Goal: Task Accomplishment & Management: Use online tool/utility

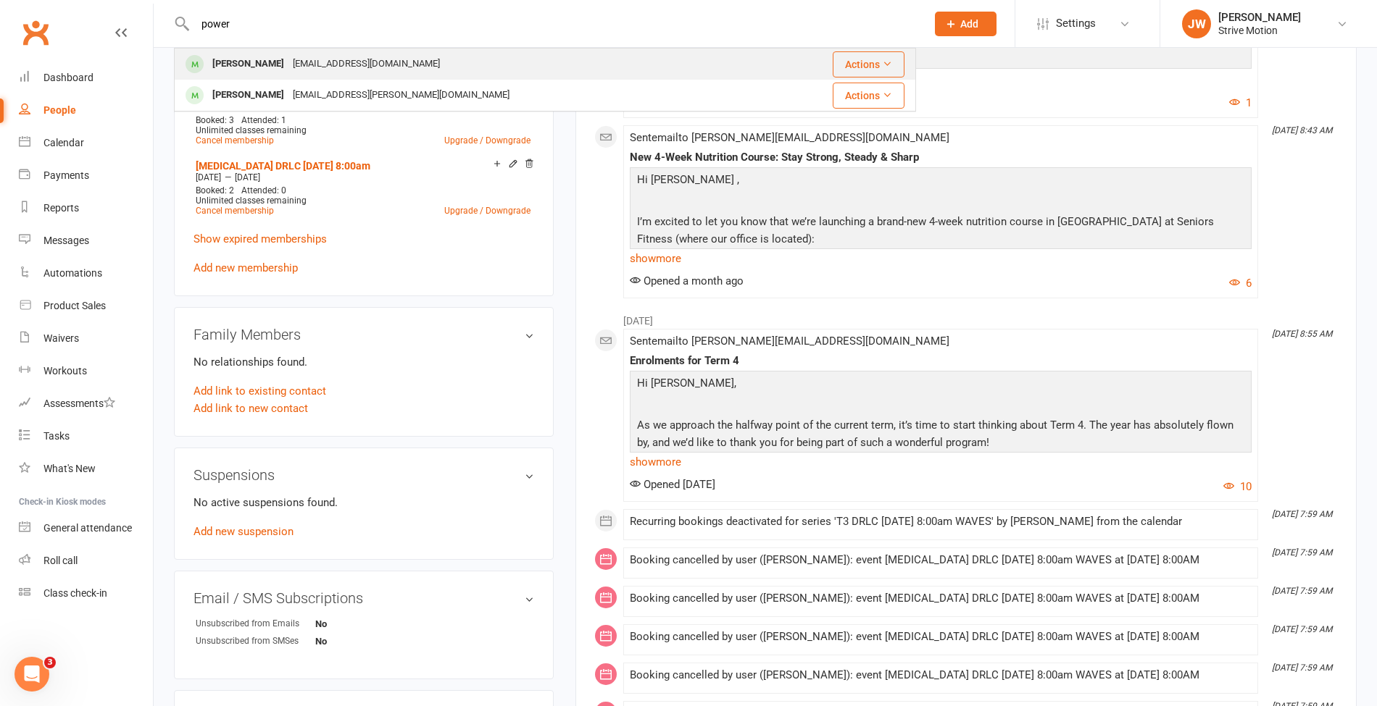
type input "power"
click at [288, 62] on div "[EMAIL_ADDRESS][DOMAIN_NAME]" at bounding box center [366, 64] width 156 height 21
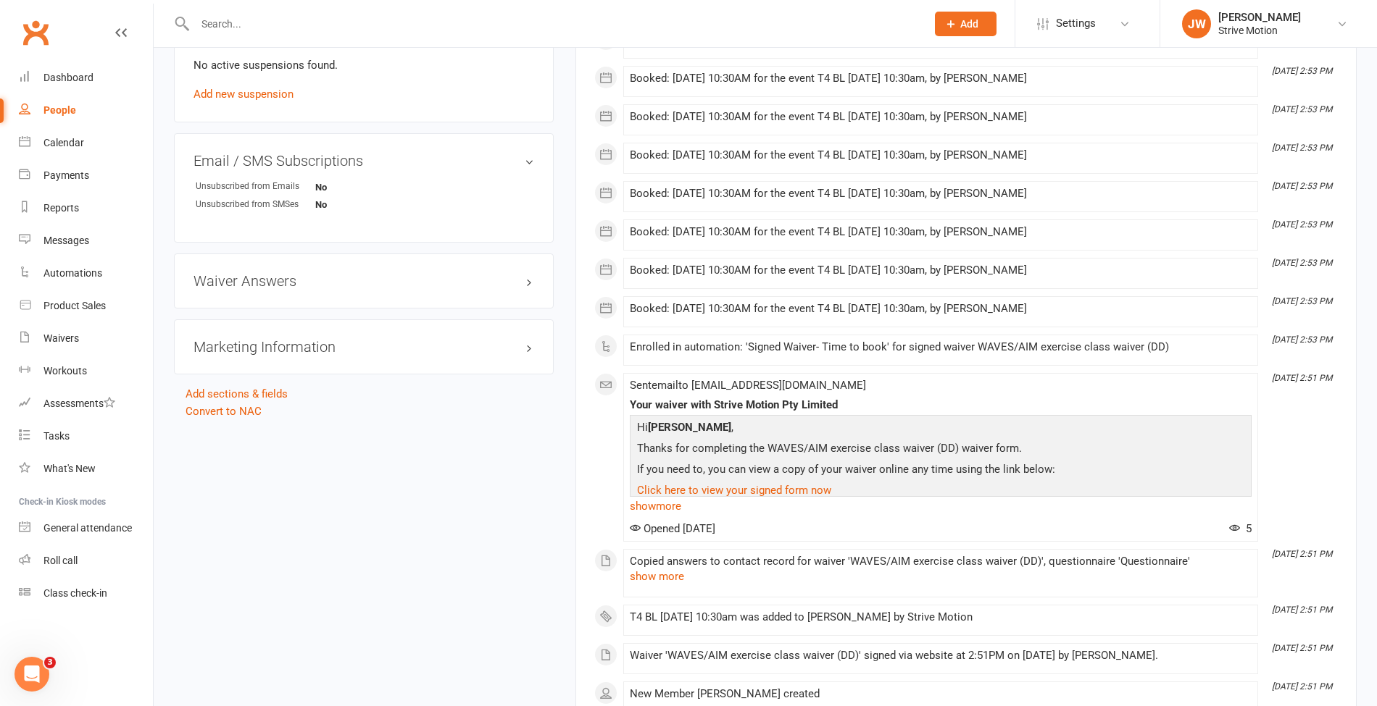
scroll to position [935, 0]
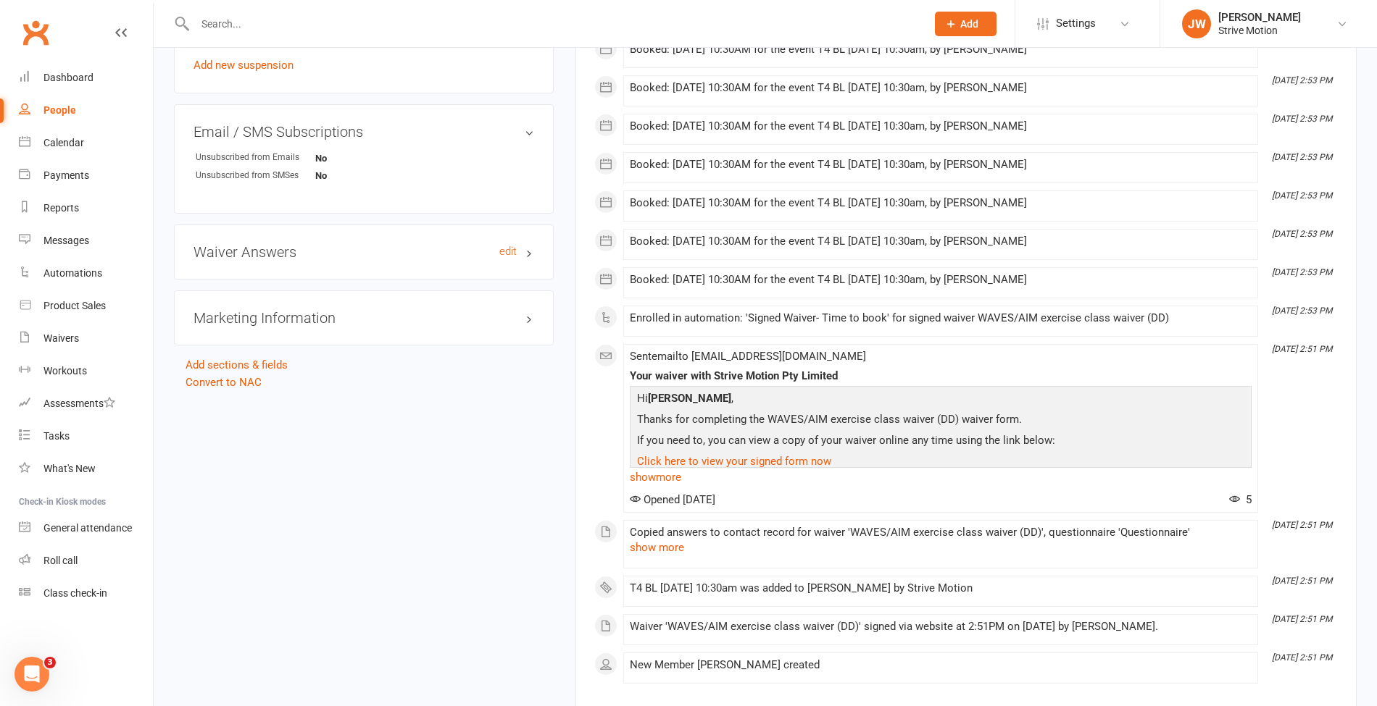
click at [285, 244] on h3 "Waiver Answers edit" at bounding box center [363, 252] width 341 height 16
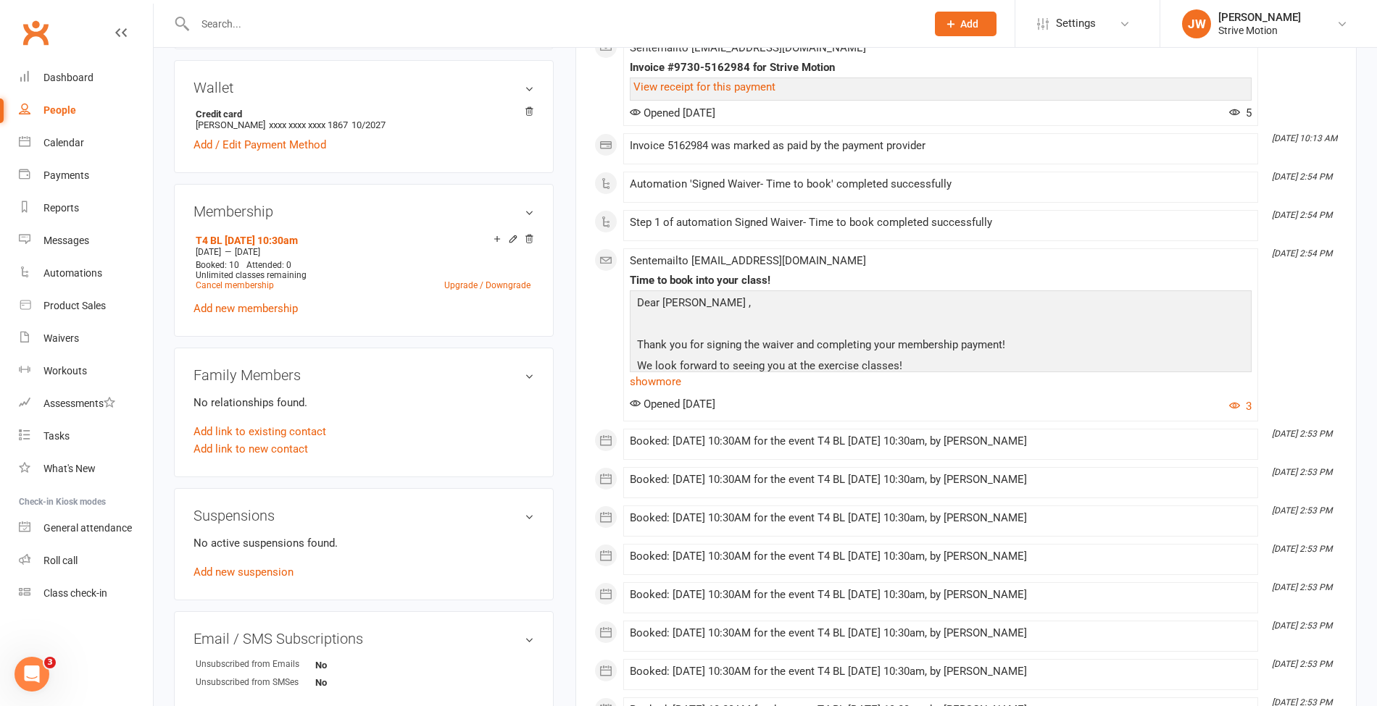
scroll to position [0, 0]
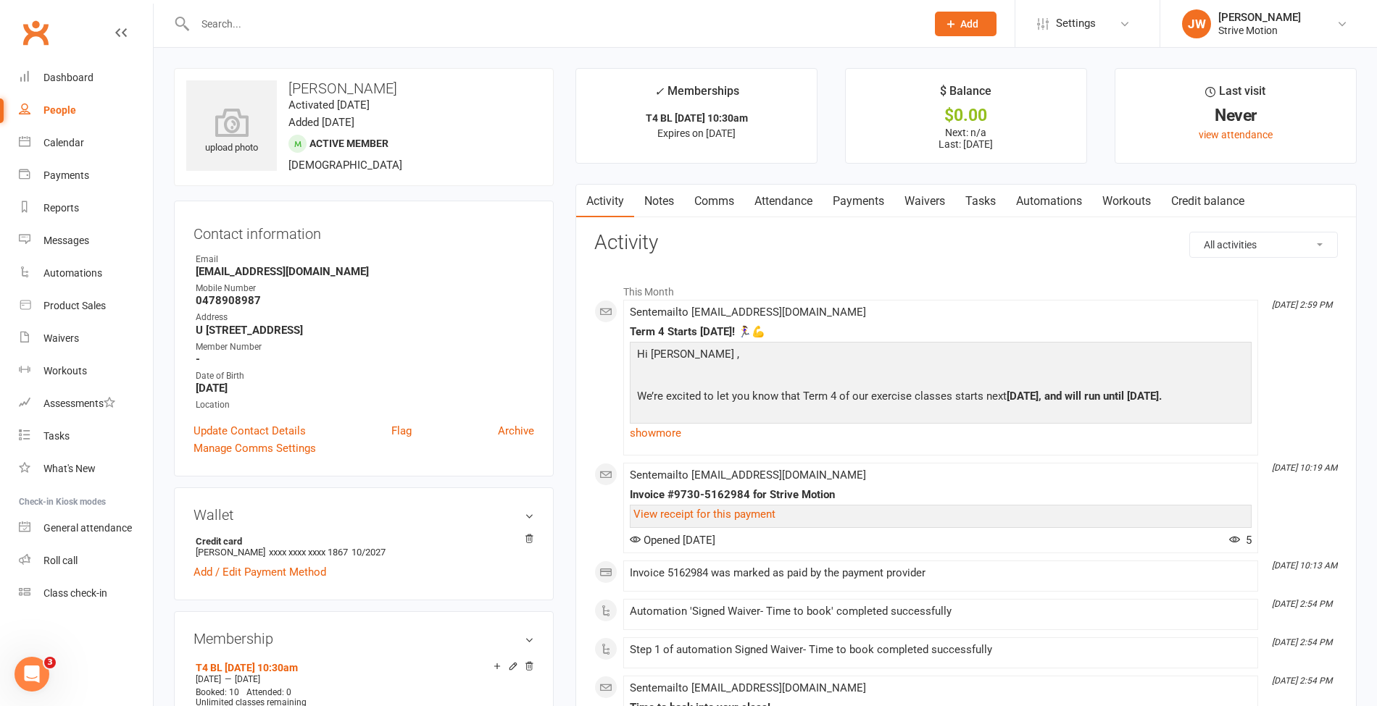
click at [225, 32] on input "text" at bounding box center [553, 24] width 725 height 20
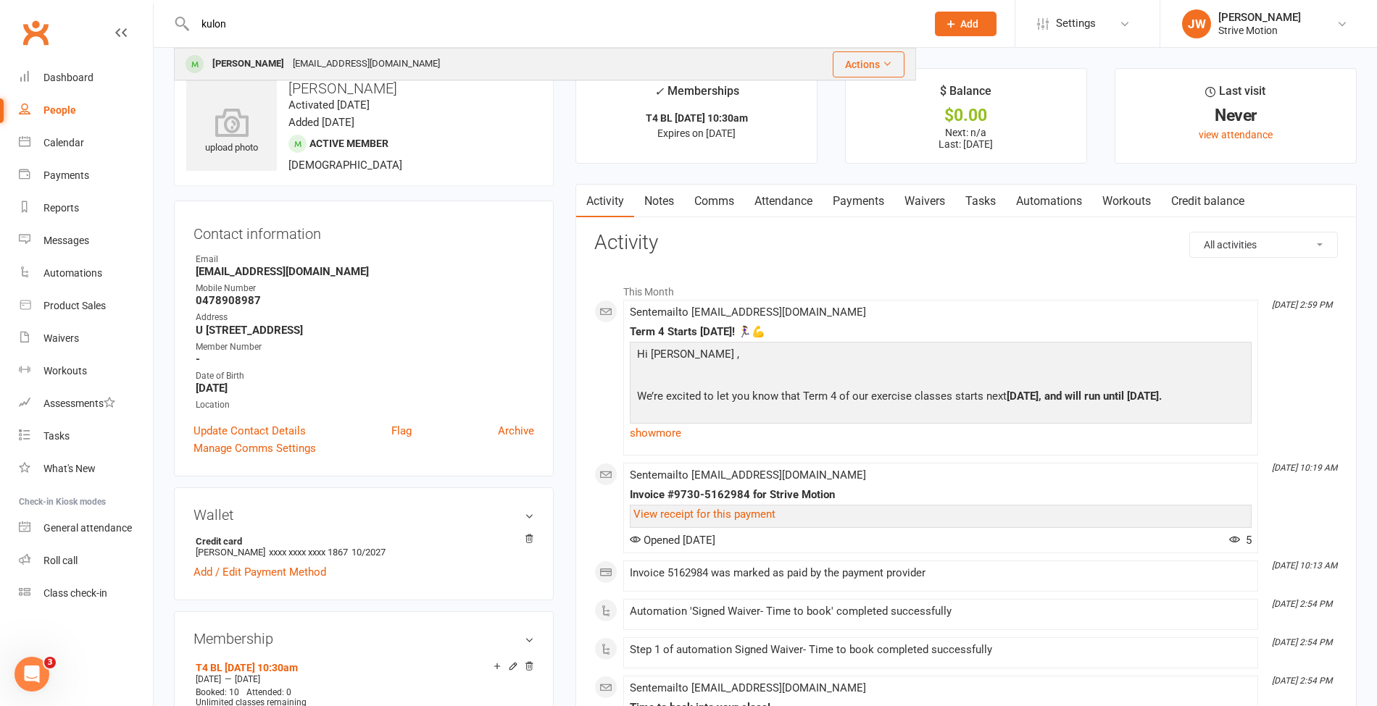
type input "kulon"
click at [234, 61] on div "[PERSON_NAME]" at bounding box center [248, 64] width 80 height 21
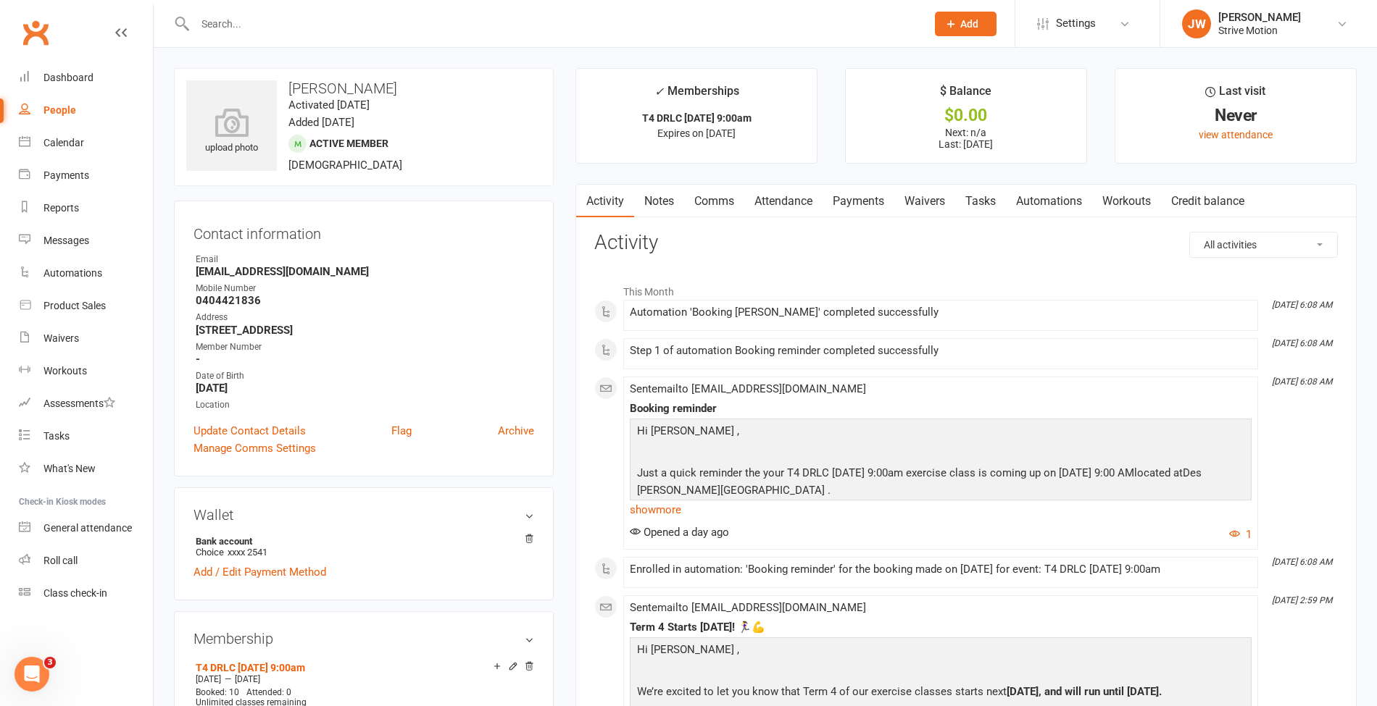
click at [882, 193] on link "Payments" at bounding box center [858, 201] width 72 height 33
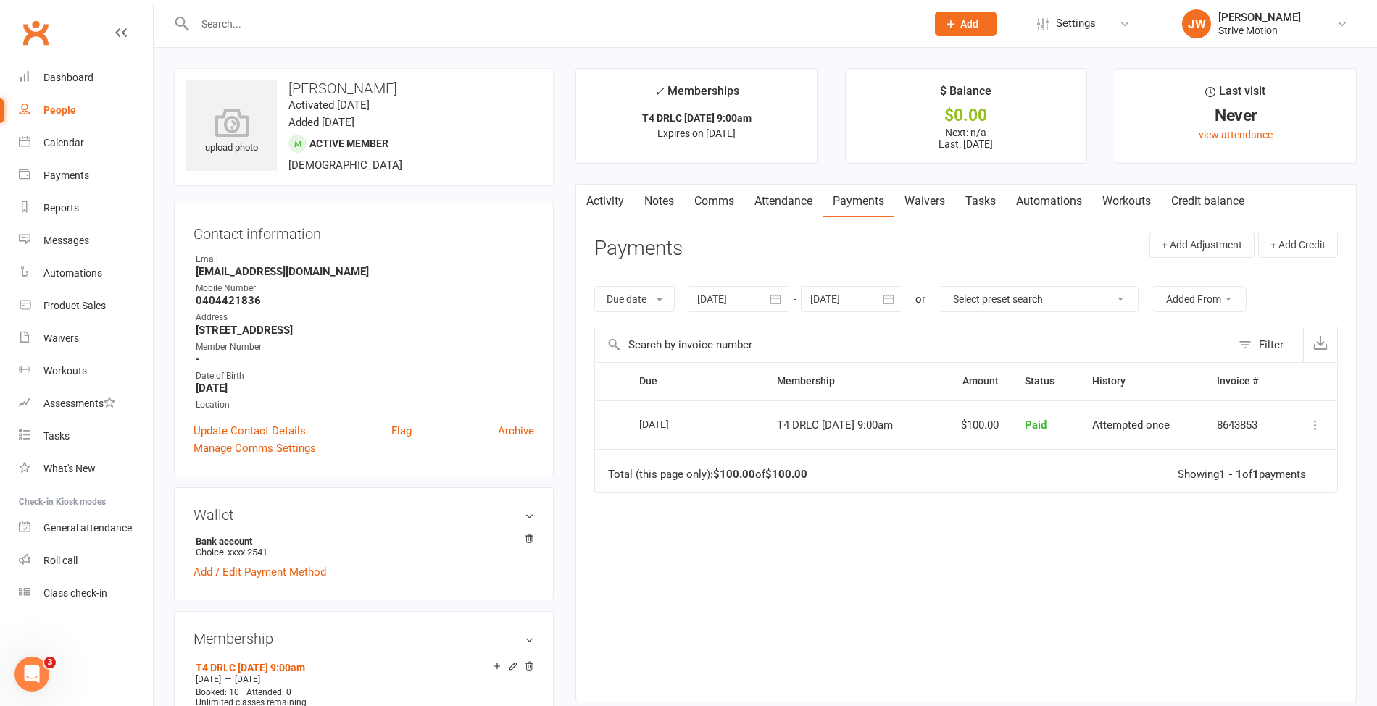
click at [1308, 422] on button at bounding box center [1314, 425] width 17 height 17
click at [1259, 454] on link "Refund" at bounding box center [1250, 453] width 143 height 29
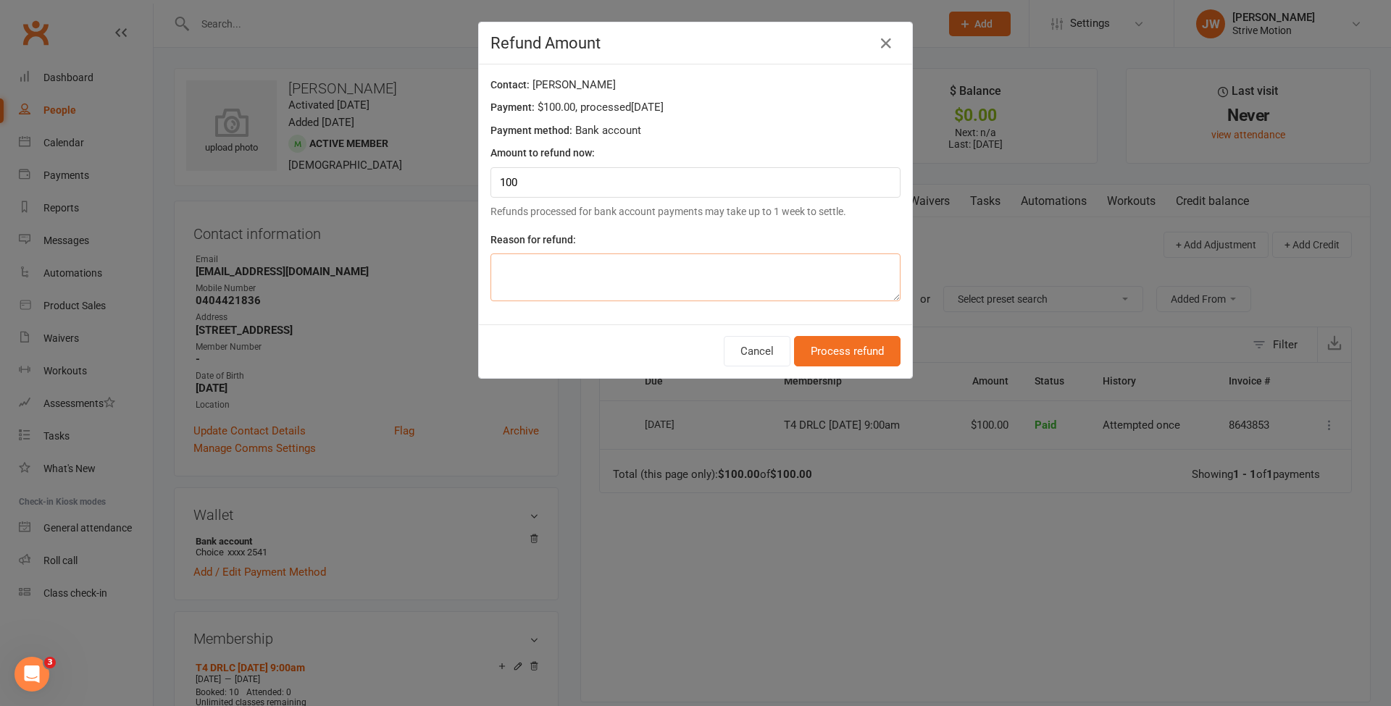
click at [738, 259] on textarea at bounding box center [695, 278] width 410 height 48
type textarea "sick"
click at [835, 336] on button "Process refund" at bounding box center [847, 351] width 107 height 30
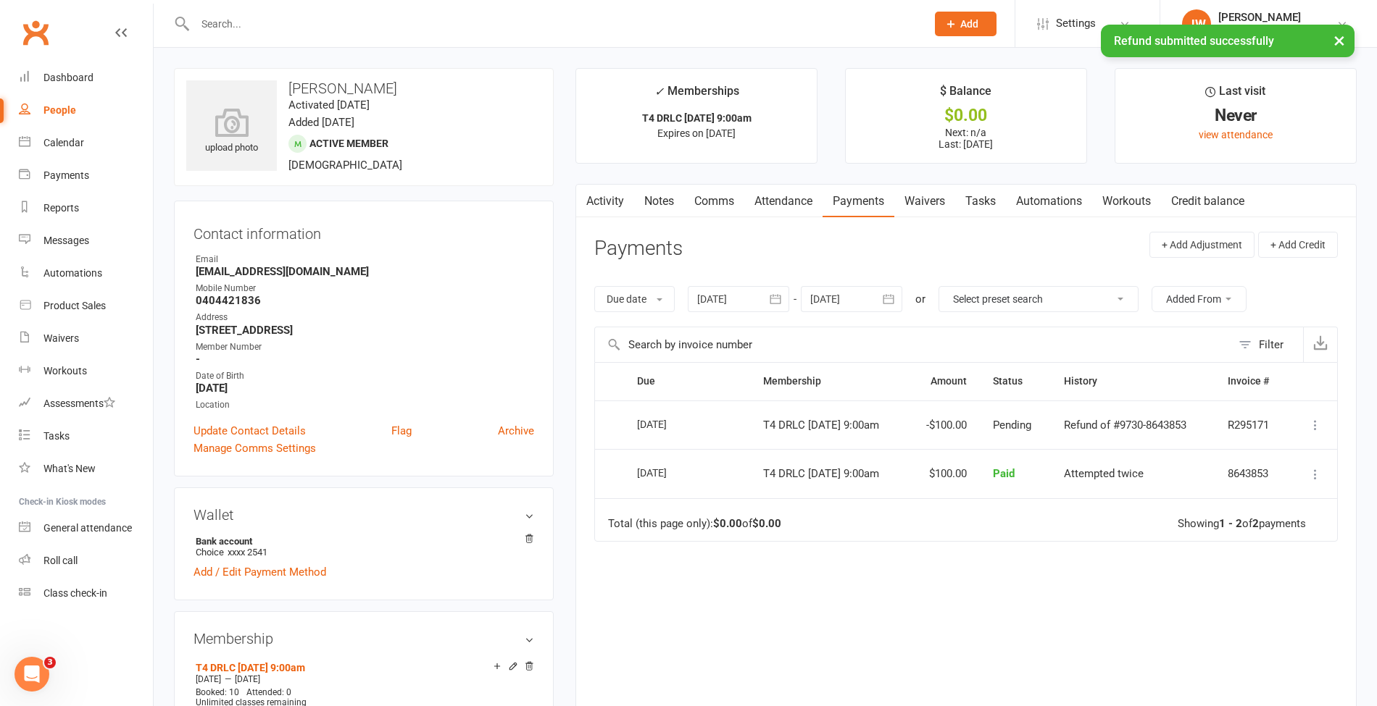
click at [658, 202] on link "Notes" at bounding box center [659, 201] width 50 height 33
